Goal: Task Accomplishment & Management: Use online tool/utility

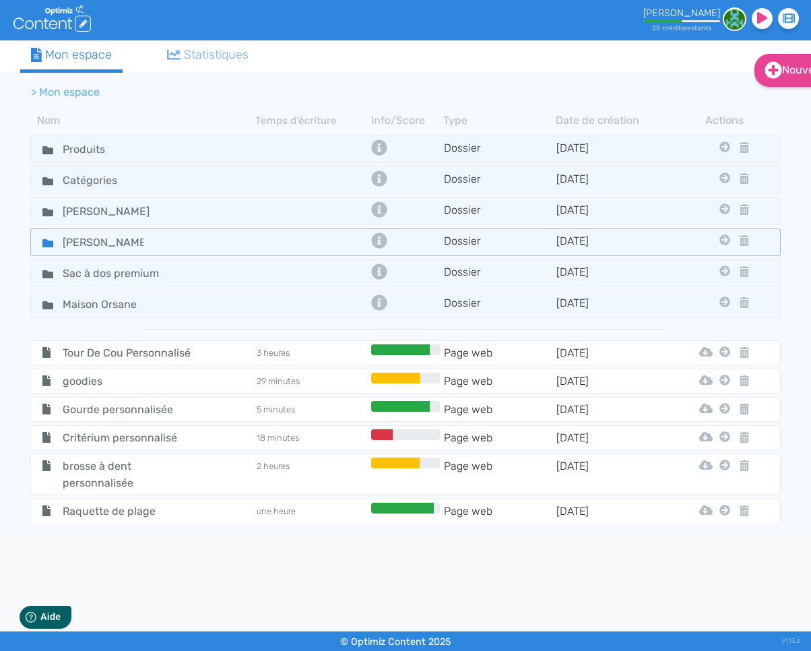
click at [51, 239] on icon at bounding box center [47, 243] width 11 height 8
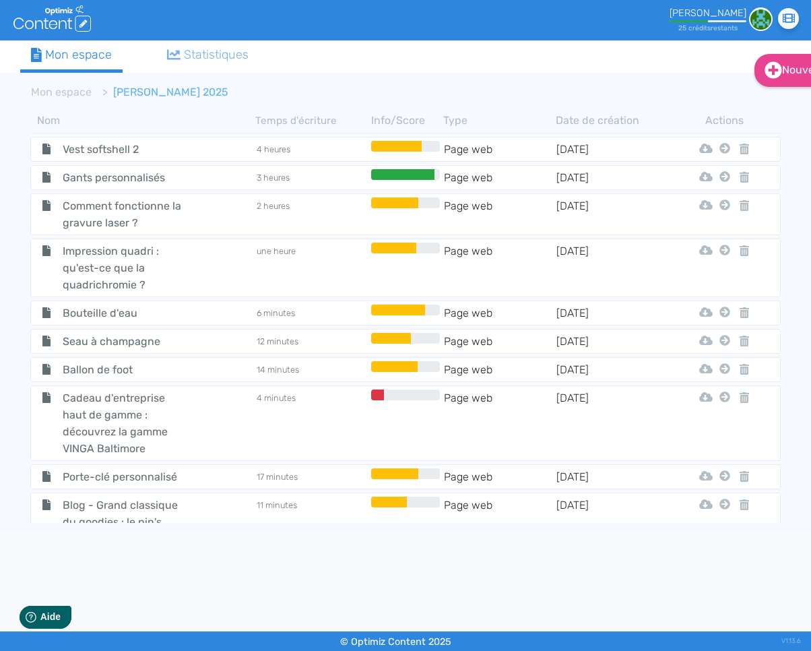
scroll to position [1653, 0]
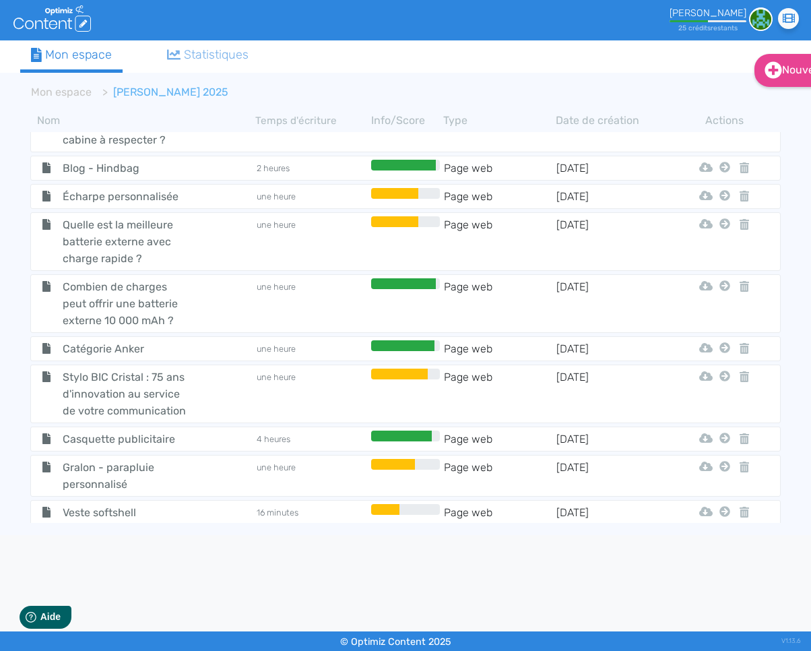
scroll to position [1653, 0]
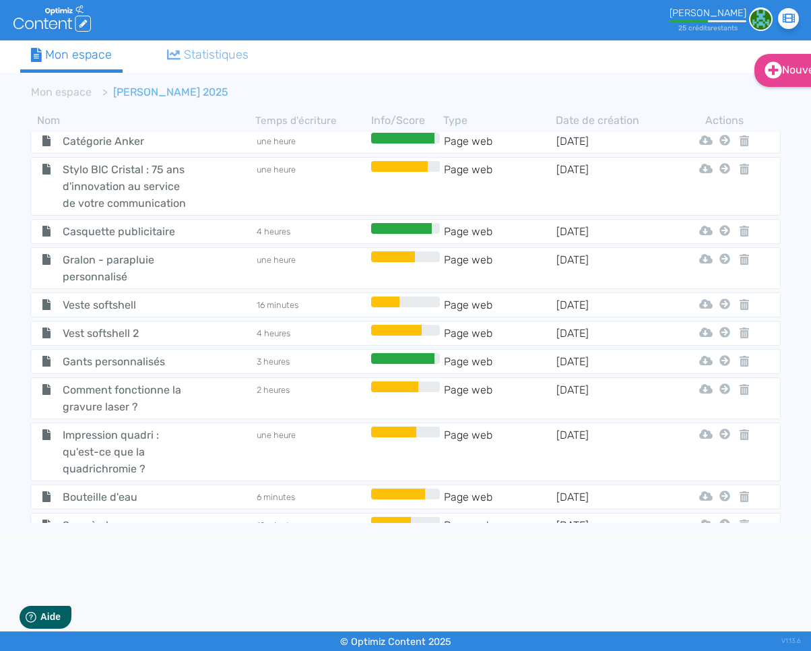
scroll to position [1680, 0]
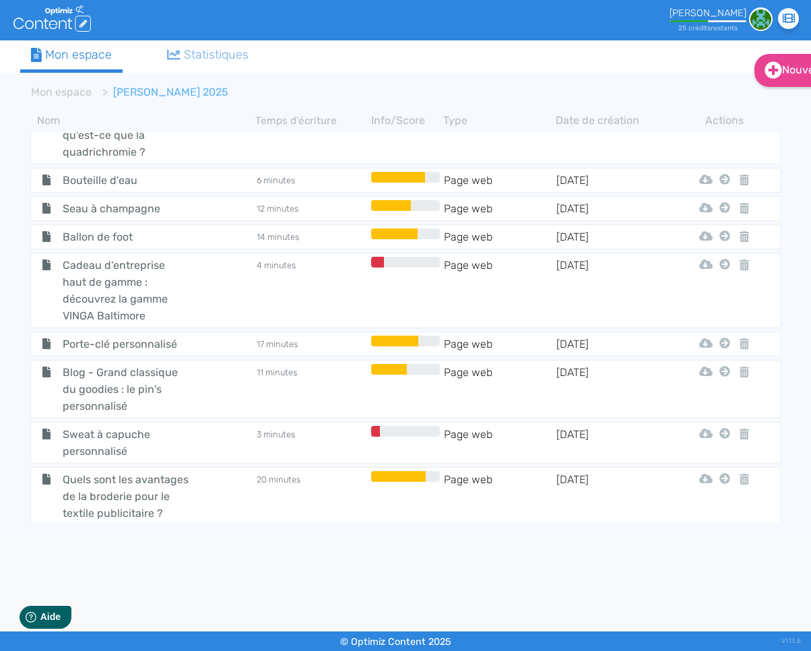
click at [96, 561] on span "goodies photographe" at bounding box center [127, 569] width 148 height 17
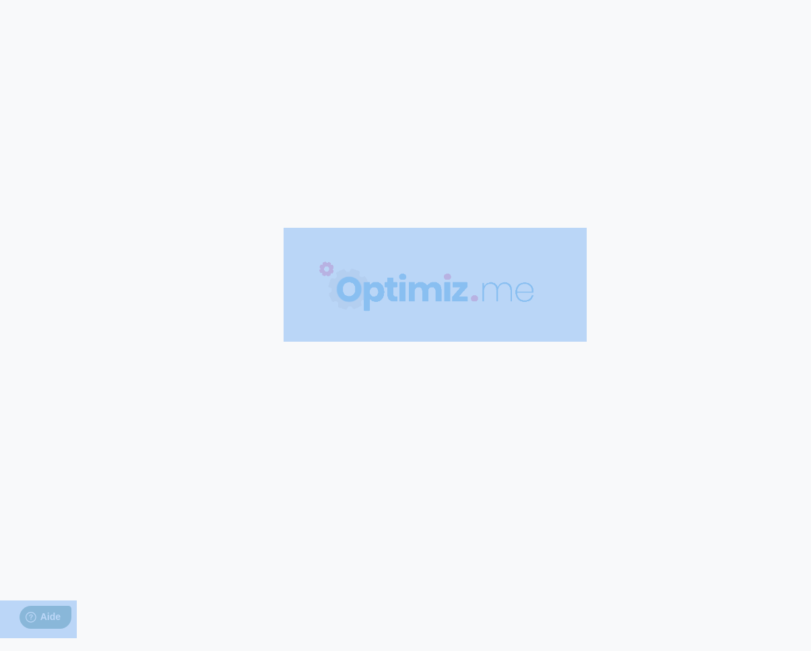
click at [96, 511] on body "0 mots 0.00 minutes 0 /0 mots Score SEO 0 /- termes Sauvegardé Contenu Métadonn…" at bounding box center [405, 325] width 811 height 651
type input "goodies photographe"
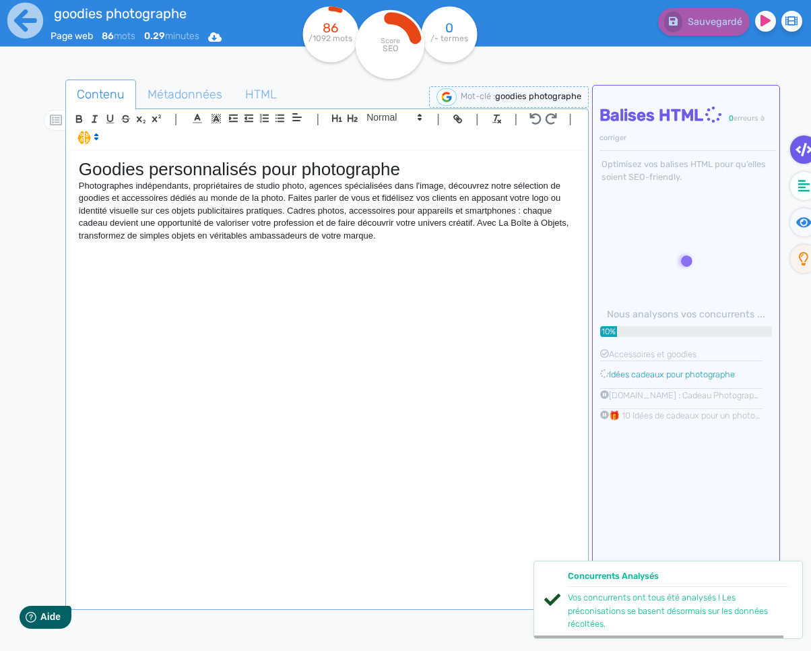
click at [272, 294] on div "Goodies personnalisés pour photographe Photographes indépendants, propriétaires…" at bounding box center [327, 378] width 517 height 455
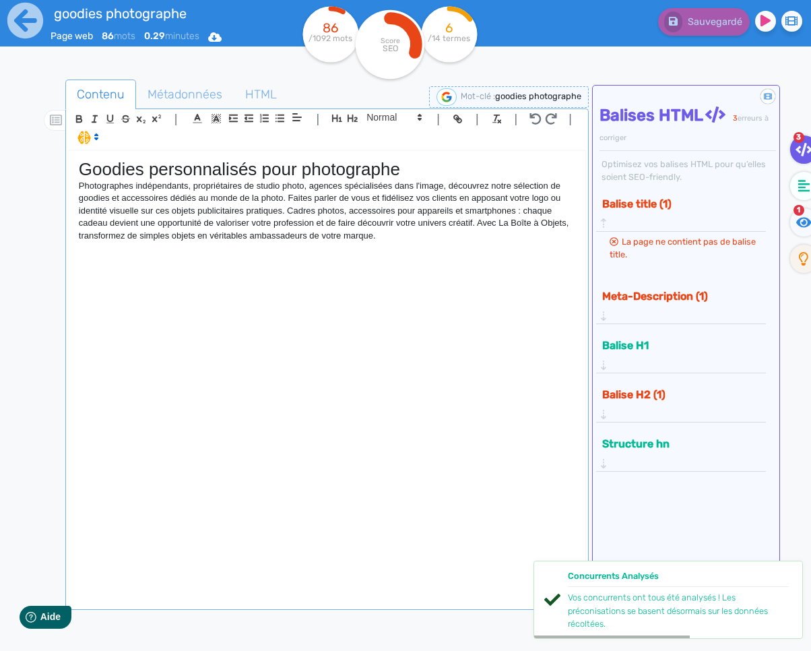
click at [410, 237] on p "Photographes indépendants, propriétaires de studio photo, agences spécialisées …" at bounding box center [327, 211] width 497 height 62
click at [38, 619] on div "Help Aide" at bounding box center [45, 616] width 54 height 24
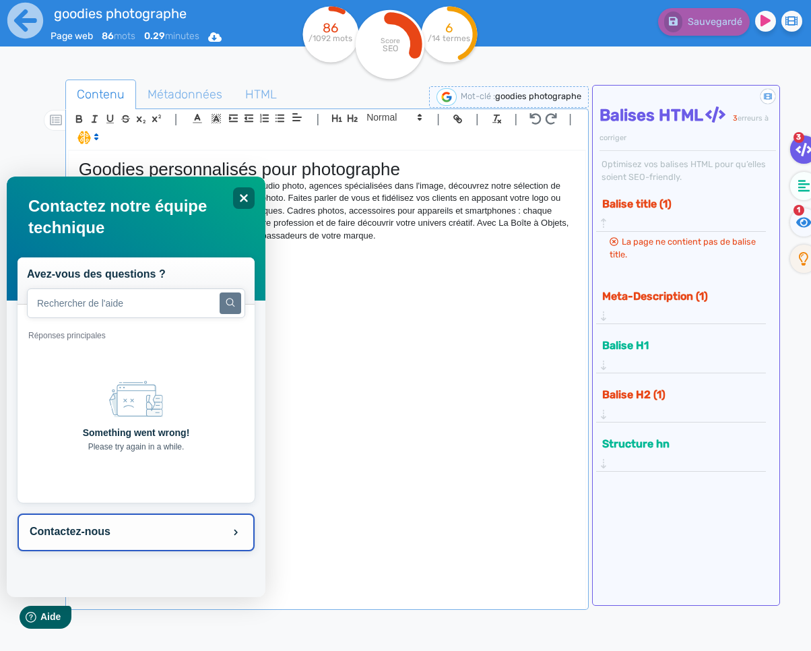
click at [69, 526] on button "Contactez-nous" at bounding box center [135, 532] width 237 height 38
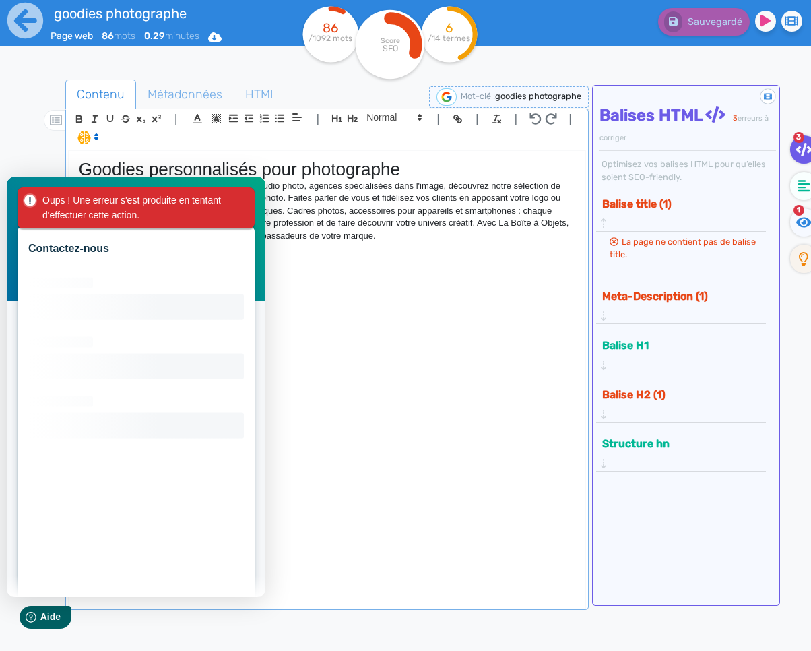
drag, startPoint x: 84, startPoint y: 212, endPoint x: 63, endPoint y: 210, distance: 21.7
click at [84, 212] on div "Oups ! Une erreur s'est produite en tentant d'effectuer cette action." at bounding box center [138, 208] width 193 height 30
click at [20, 201] on div "Oups ! Une erreur s'est produite en tentant d'effectuer cette action." at bounding box center [135, 207] width 237 height 41
click at [26, 200] on rect at bounding box center [29, 200] width 11 height 11
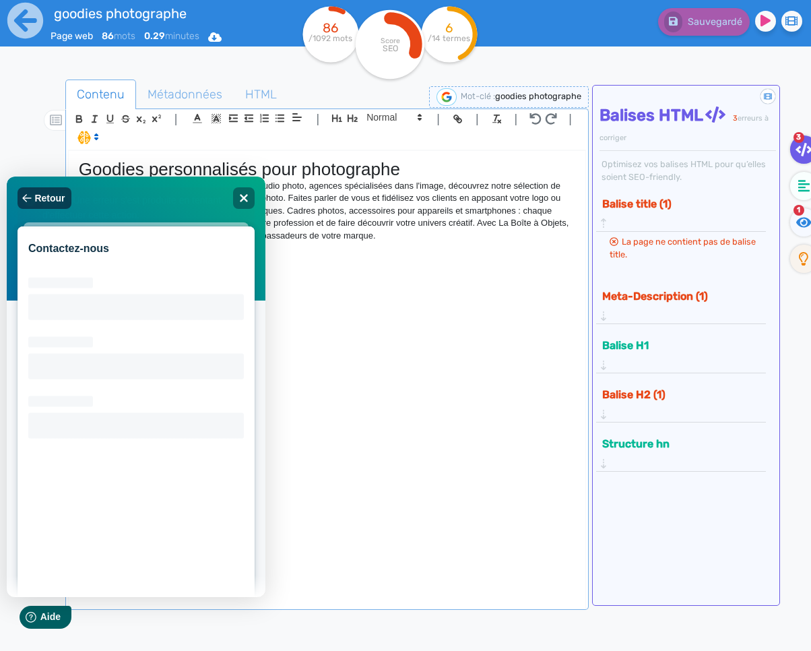
drag, startPoint x: 26, startPoint y: 200, endPoint x: 34, endPoint y: 203, distance: 7.9
click at [26, 200] on rect at bounding box center [29, 200] width 11 height 11
click at [40, 195] on span "Retour" at bounding box center [49, 198] width 30 height 11
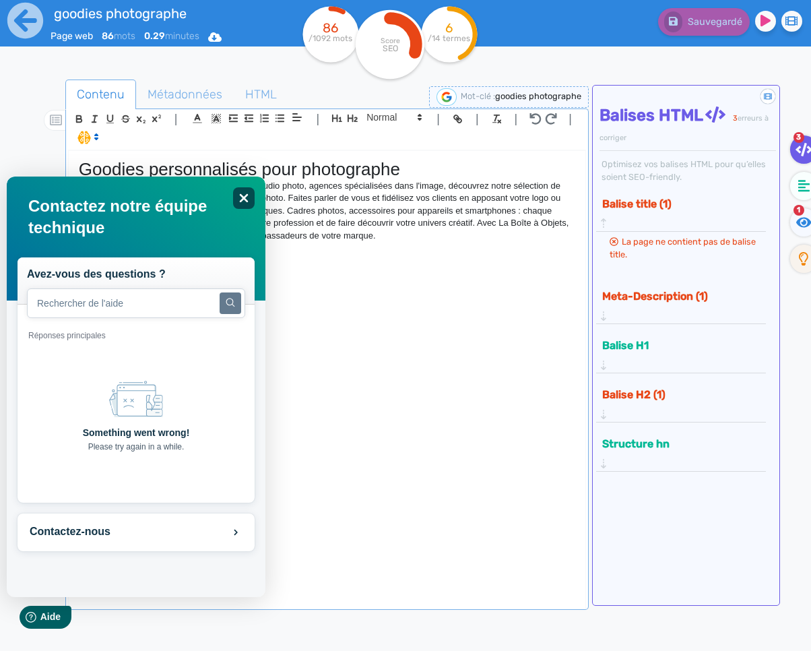
click at [243, 200] on icon "Close" at bounding box center [243, 198] width 10 height 10
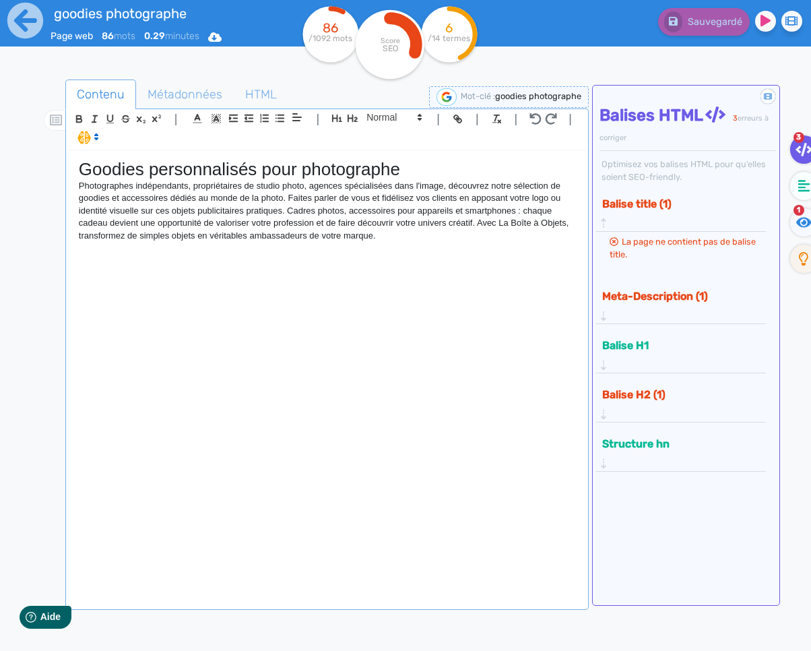
click at [230, 255] on div "Goodies personnalisés pour photographe Photographes indépendants, propriétaires…" at bounding box center [327, 378] width 517 height 455
